Goal: Ask a question

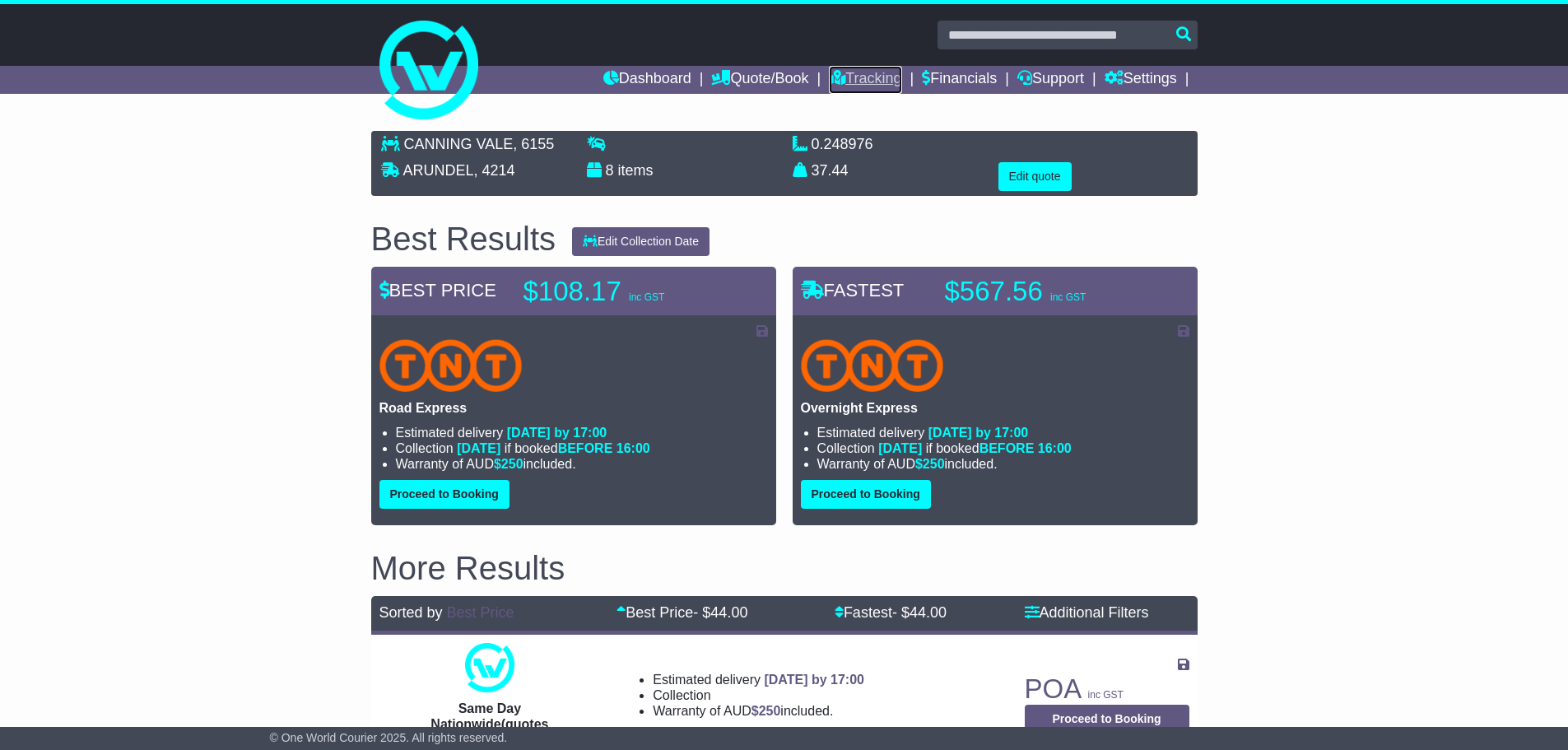
click at [863, 73] on link "Tracking" at bounding box center [865, 80] width 73 height 28
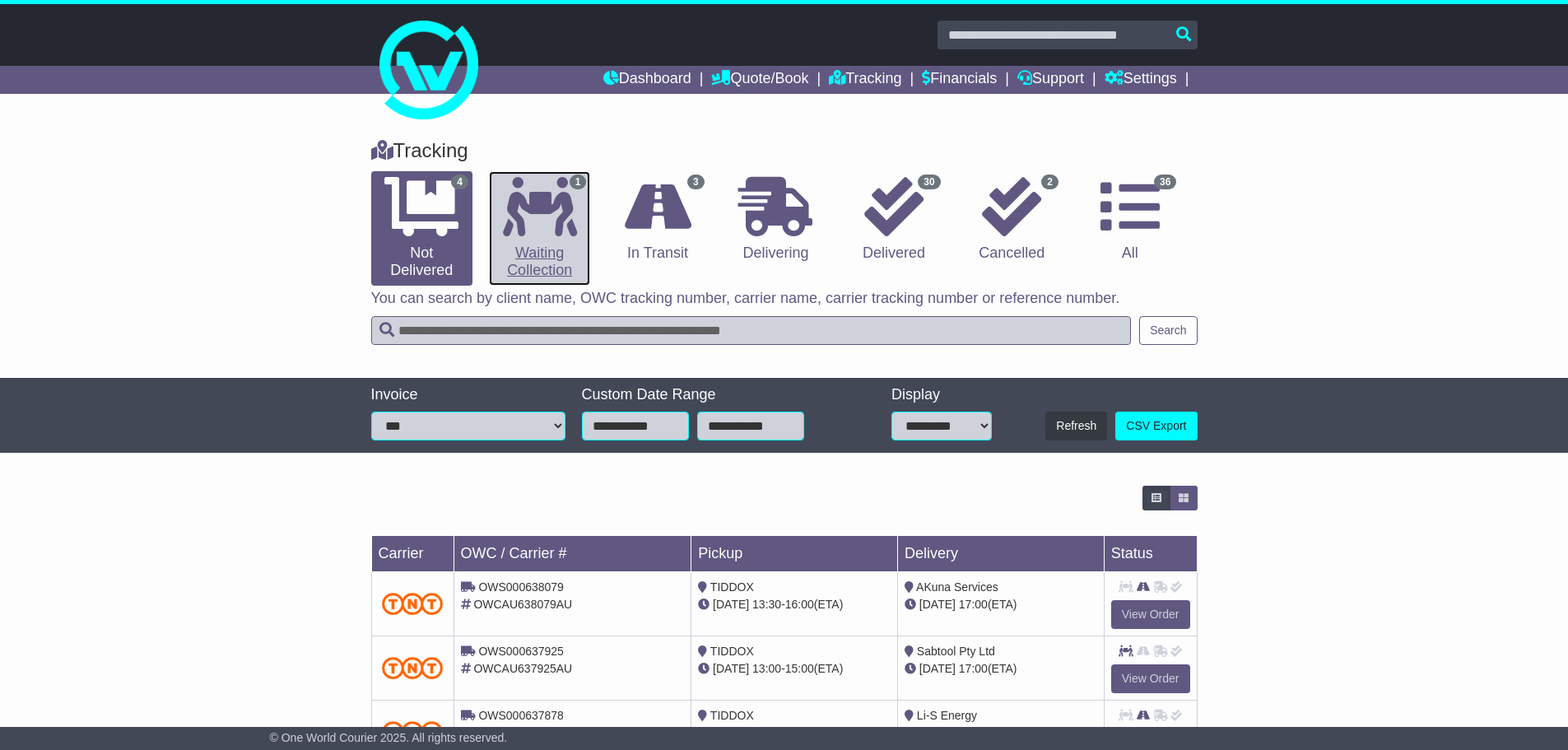
click at [574, 208] on icon at bounding box center [540, 207] width 74 height 59
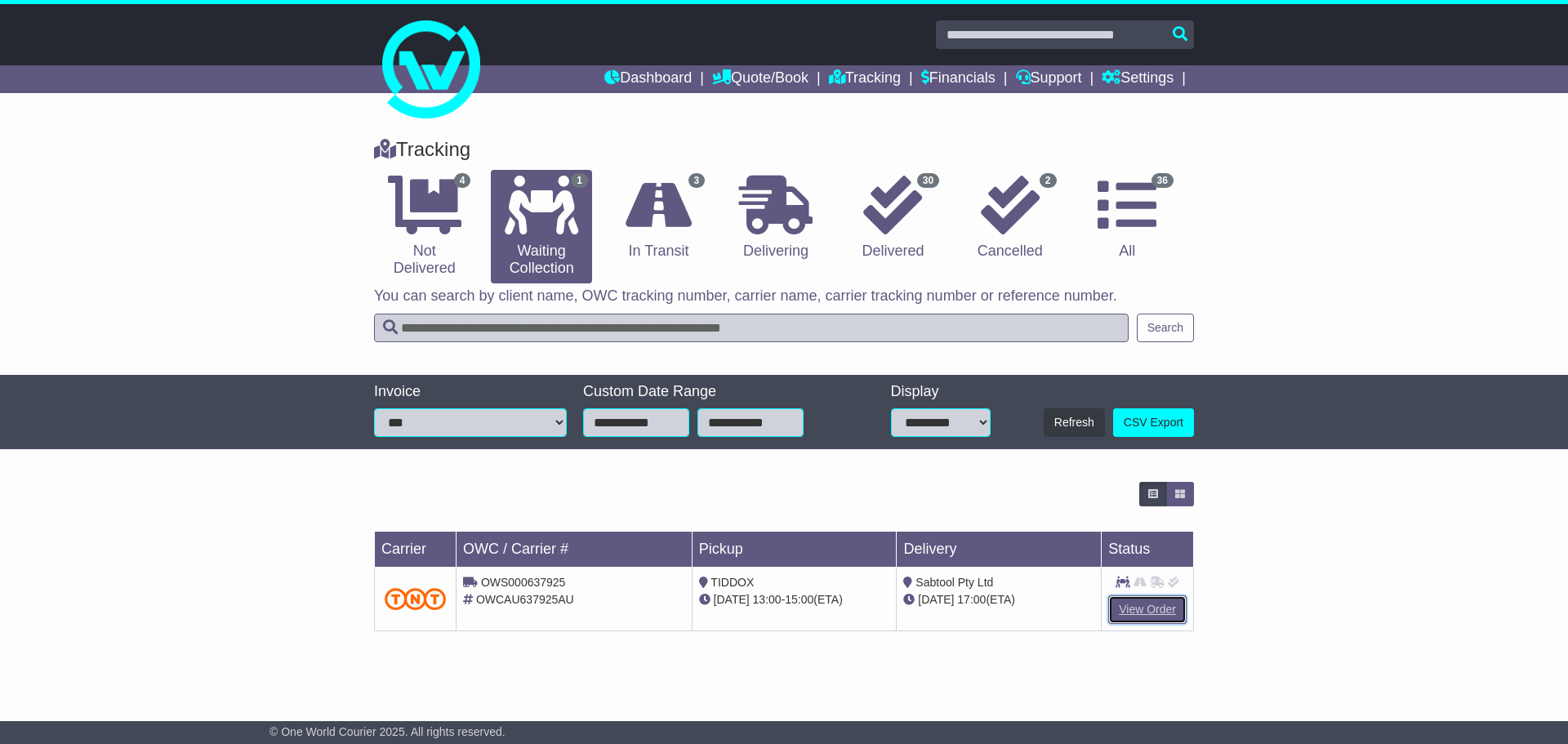
click at [1141, 608] on link "View Order" at bounding box center [1147, 609] width 78 height 28
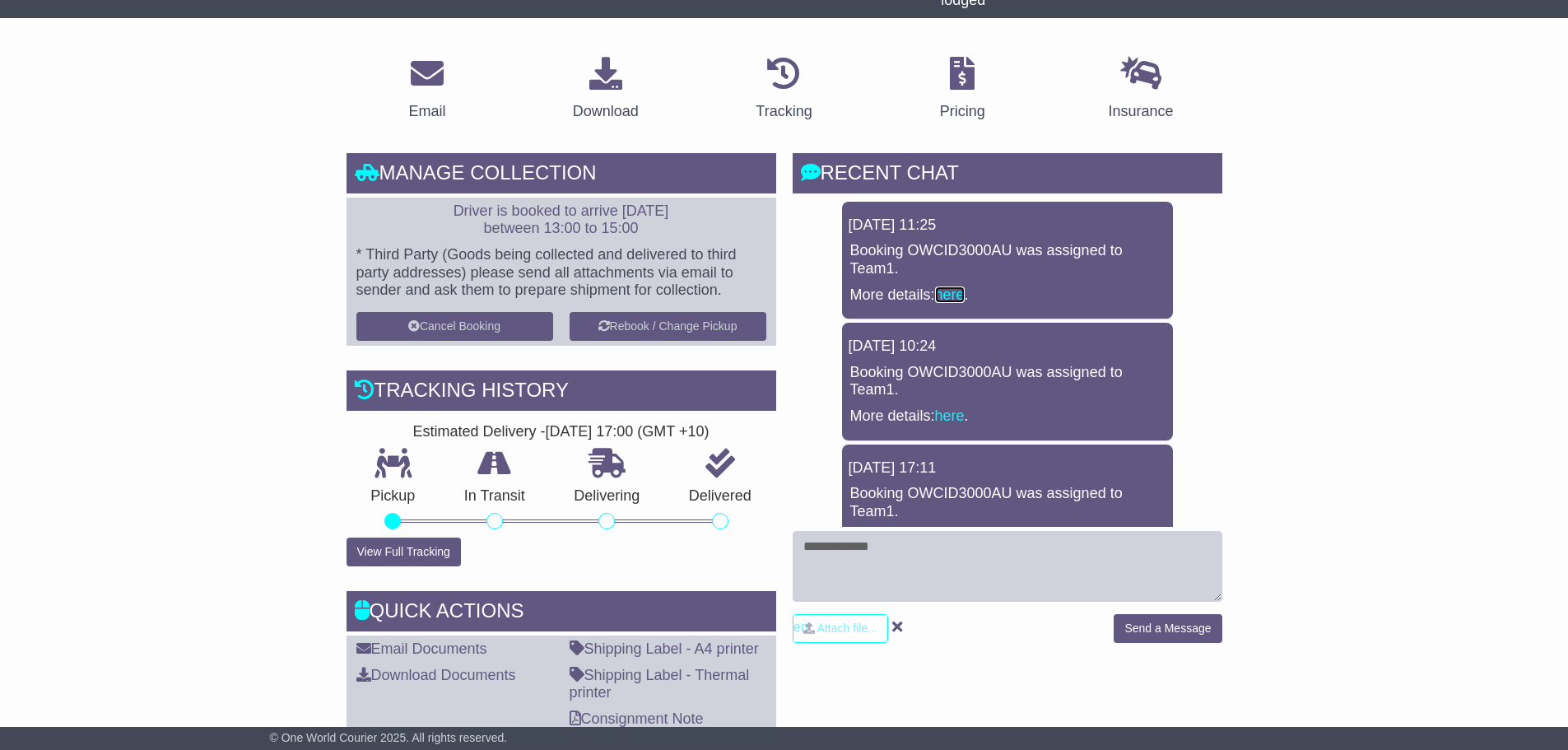
drag, startPoint x: 968, startPoint y: 298, endPoint x: 948, endPoint y: 295, distance: 20.2
click at [970, 298] on p "More details: here ." at bounding box center [1007, 295] width 314 height 18
click at [955, 298] on link "here" at bounding box center [950, 294] width 29 height 16
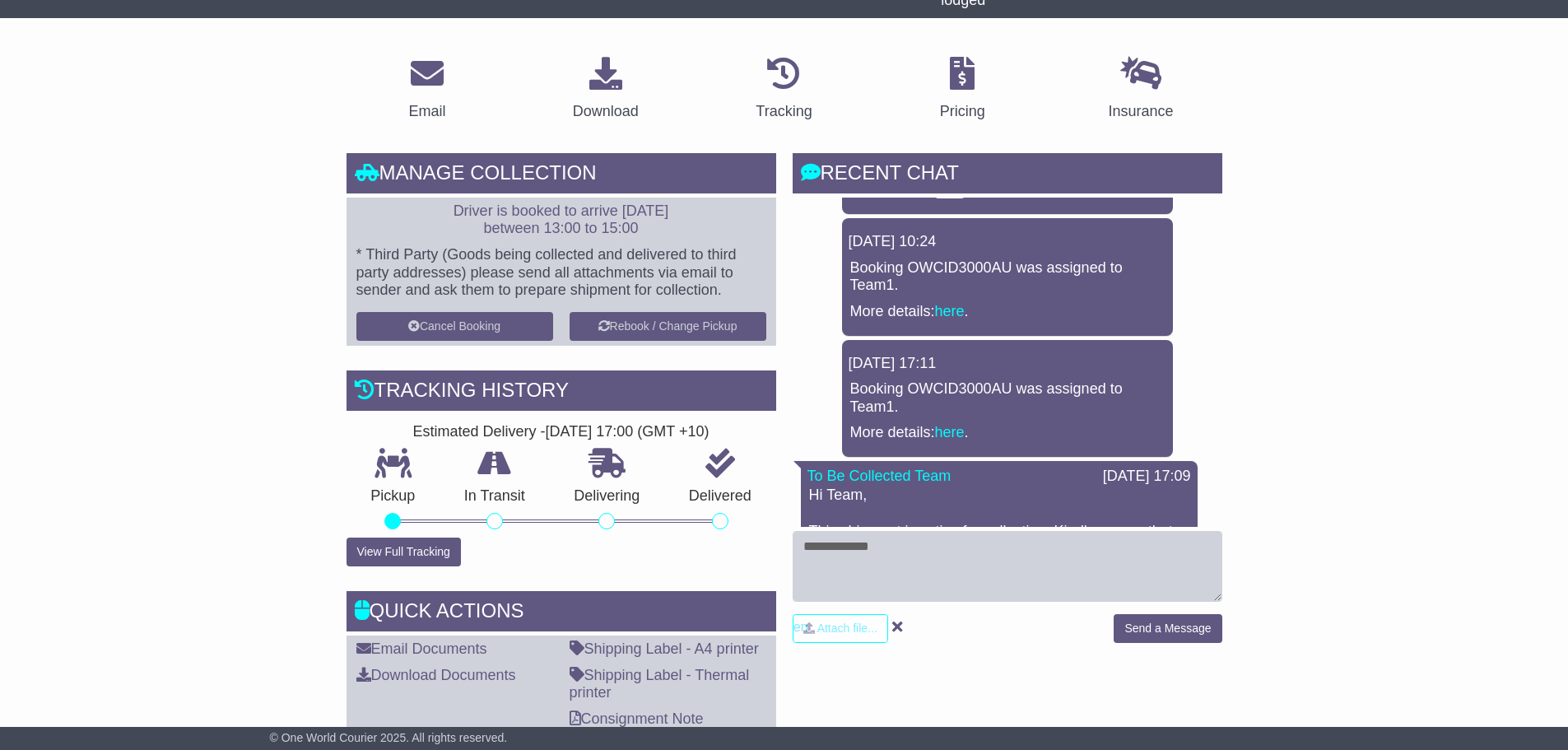
scroll to position [244, 0]
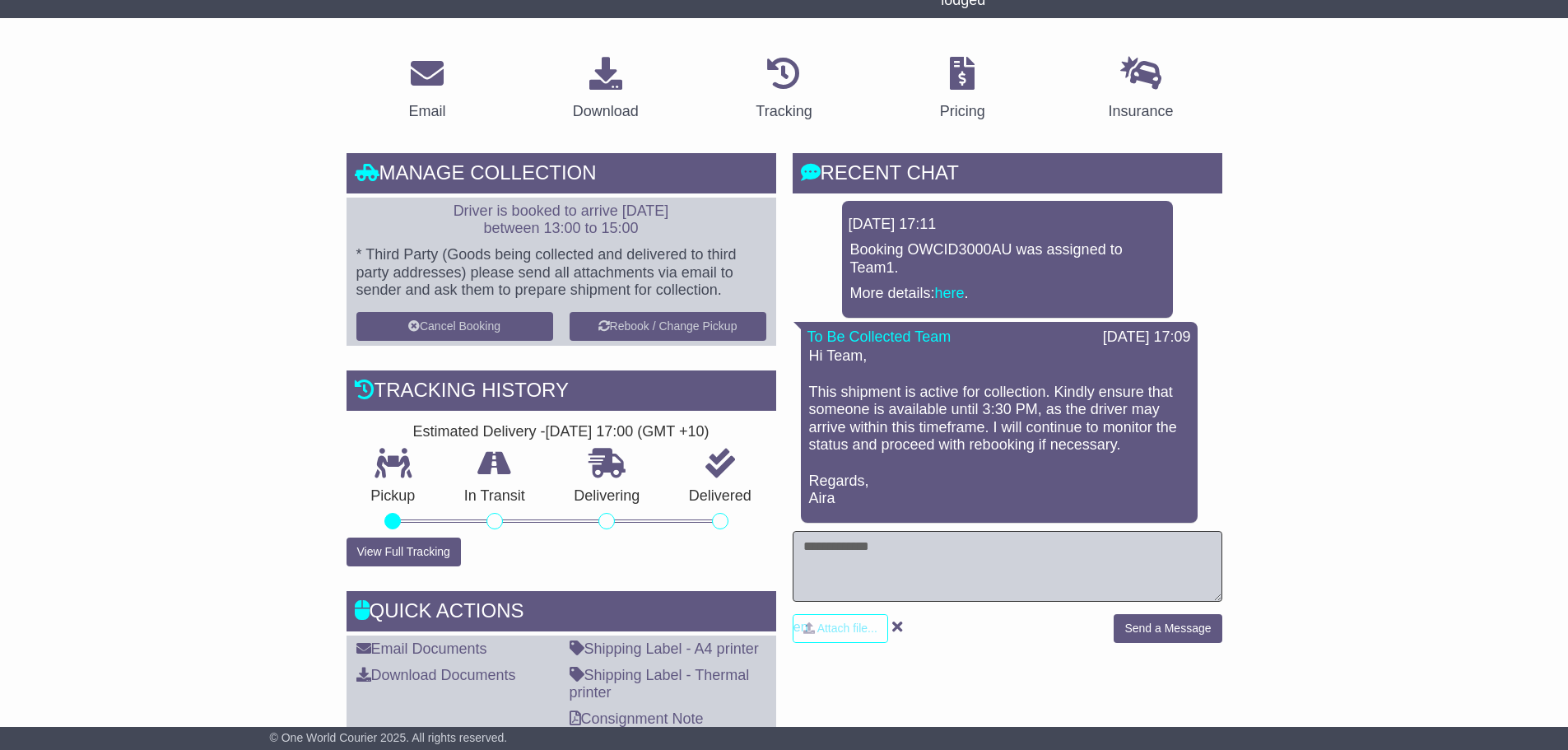
click at [919, 549] on textarea at bounding box center [1007, 567] width 430 height 71
type textarea "**********"
click at [1184, 631] on button "Send a Message" at bounding box center [1167, 628] width 108 height 29
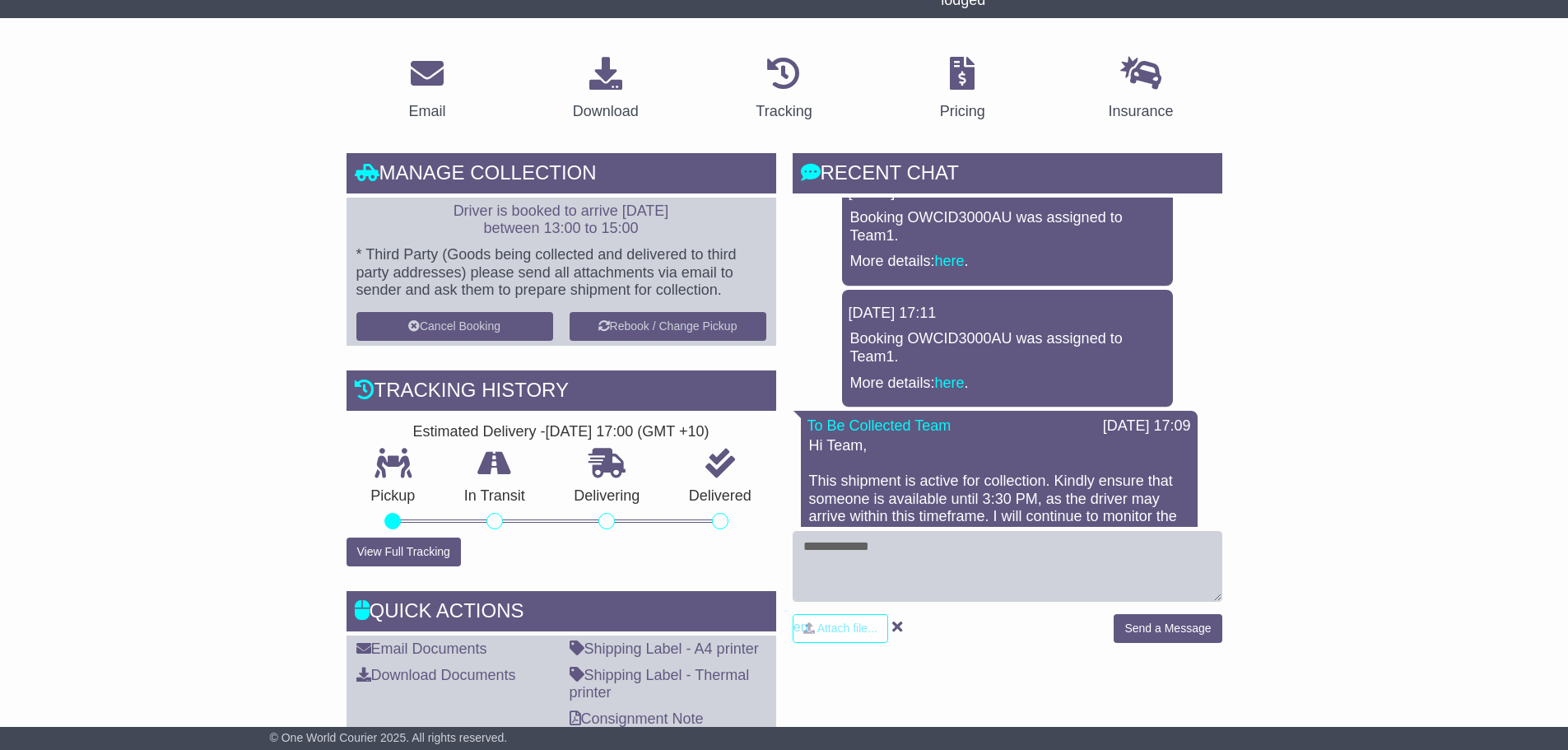
scroll to position [0, 0]
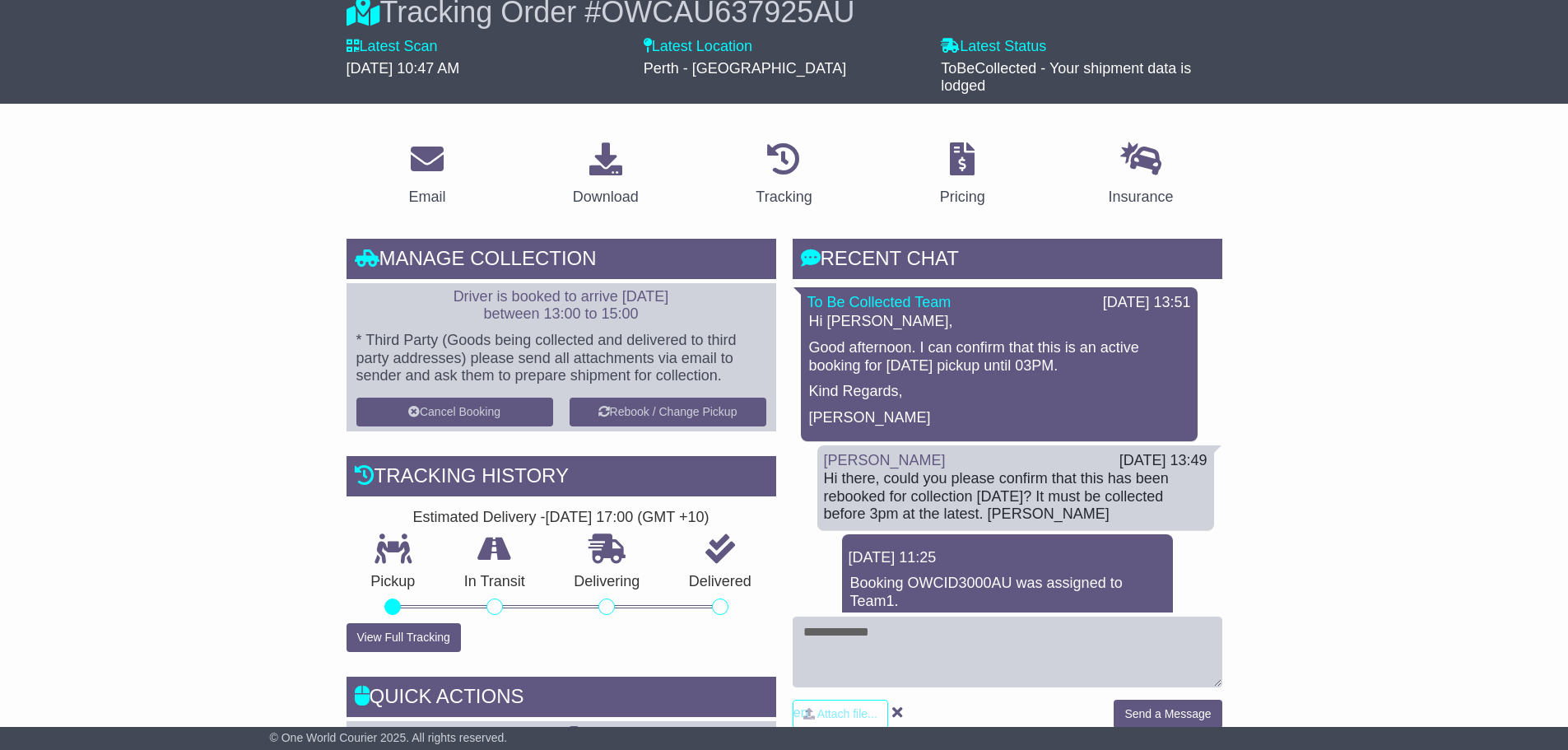
scroll to position [164, 0]
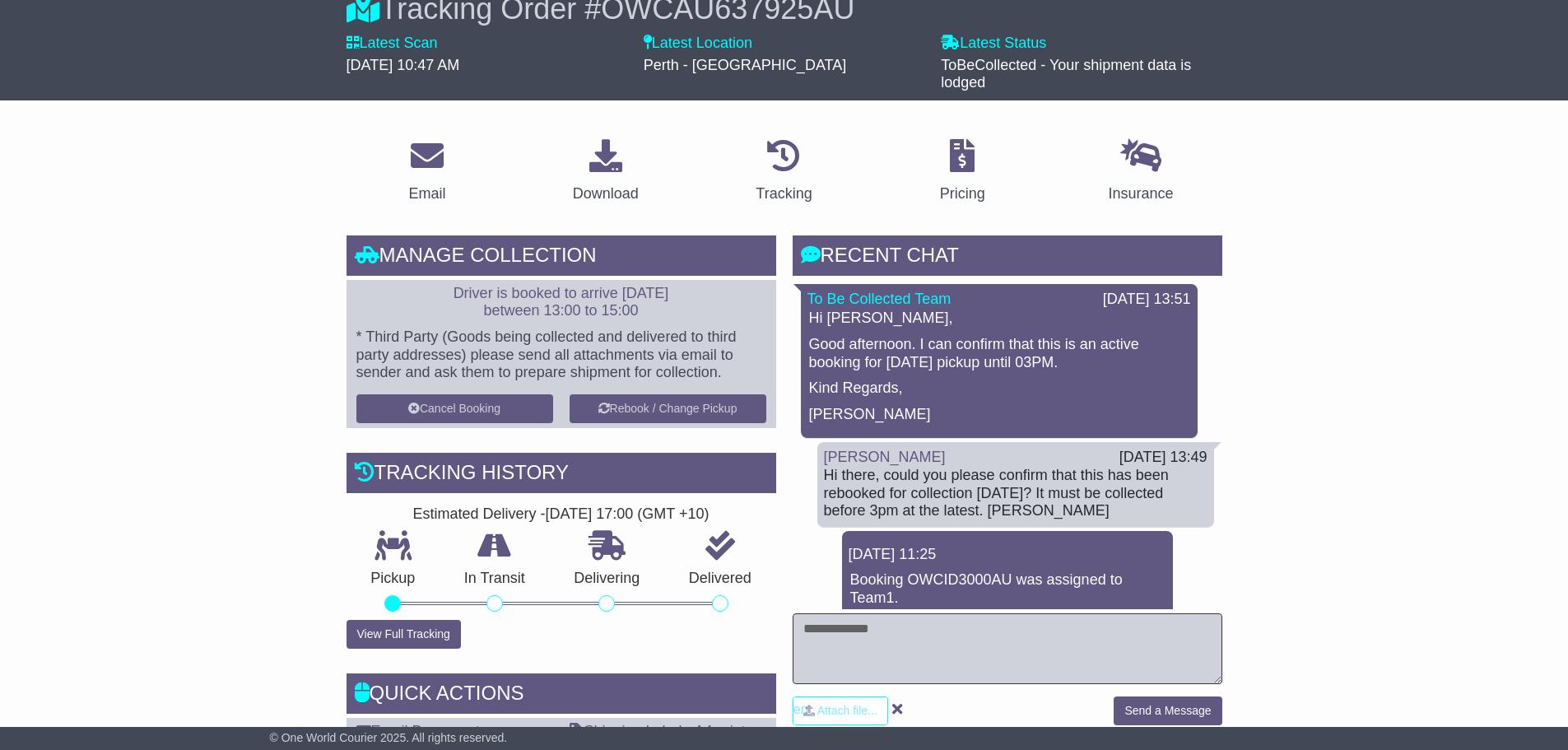
click at [960, 642] on textarea at bounding box center [1007, 649] width 430 height 71
type textarea "**********"
click at [1152, 715] on button "Send a Message" at bounding box center [1167, 710] width 108 height 29
